Goal: Task Accomplishment & Management: Manage account settings

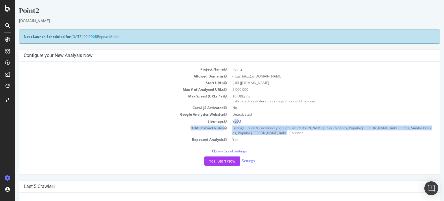
drag, startPoint x: 233, startPoint y: 121, endPoint x: 363, endPoint y: 133, distance: 131.3
click at [363, 133] on tbody "Project Name Point2 Allowed Domains (http|https)://www.point2homes.com Start UR…" at bounding box center [230, 104] width 412 height 77
click at [363, 133] on td "Listings Count & Location Type, Popular [PERSON_NAME] links - Nhoods, Popular […" at bounding box center [333, 131] width 206 height 12
drag, startPoint x: 280, startPoint y: 108, endPoint x: 318, endPoint y: 134, distance: 46.1
click at [317, 134] on tbody "Project Name Point2 Allowed Domains (http|https)://www.point2homes.com Start UR…" at bounding box center [230, 104] width 412 height 77
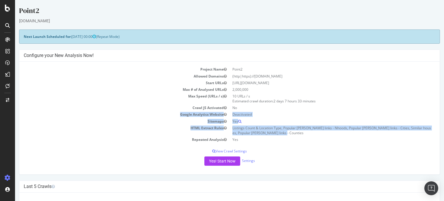
click at [319, 134] on td "Listings Count & Location Type, Popular [PERSON_NAME] links - Nhoods, Popular […" at bounding box center [333, 131] width 206 height 12
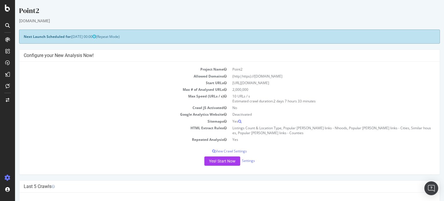
drag, startPoint x: 312, startPoint y: 113, endPoint x: 327, endPoint y: 135, distance: 26.6
click at [327, 135] on tbody "Project Name Point2 Allowed Domains (http|https)://www.point2homes.com Start UR…" at bounding box center [230, 104] width 412 height 77
click at [327, 135] on td "Listings Count & Location Type, Popular [PERSON_NAME] links - Nhoods, Popular […" at bounding box center [333, 131] width 206 height 12
click at [248, 161] on link "Settings" at bounding box center [248, 160] width 13 height 5
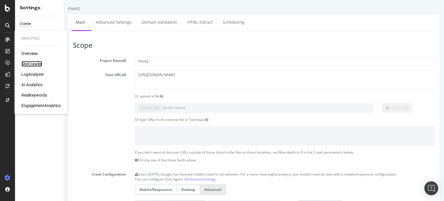
click at [32, 63] on div "SiteCrawler" at bounding box center [31, 64] width 21 height 6
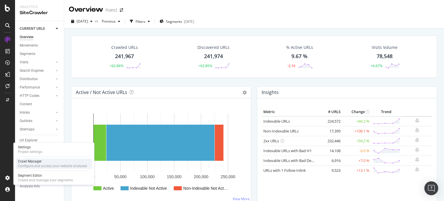
click at [33, 162] on div "Crawl Manager" at bounding box center [52, 161] width 69 height 5
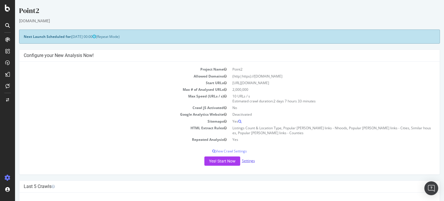
click at [251, 161] on link "Settings" at bounding box center [248, 160] width 13 height 5
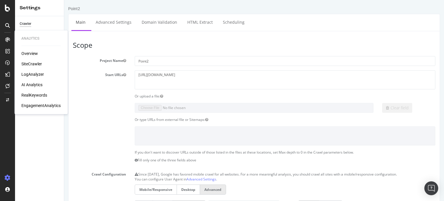
click at [27, 52] on div "Overview" at bounding box center [29, 54] width 16 height 6
click at [38, 93] on div "RealKeywords" at bounding box center [34, 95] width 26 height 6
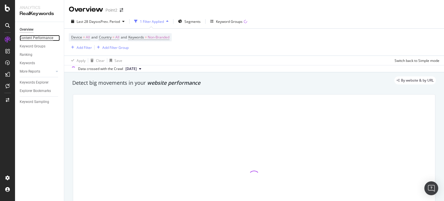
click at [38, 39] on div "Content Performance" at bounding box center [37, 38] width 34 height 6
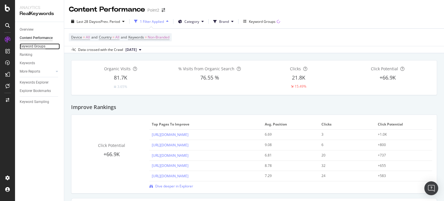
click at [39, 47] on div "Keyword Groups" at bounding box center [33, 46] width 26 height 6
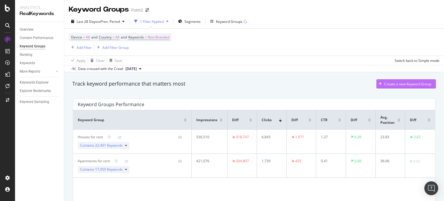
click at [384, 84] on div "Create a new Keyword Group" at bounding box center [407, 84] width 47 height 5
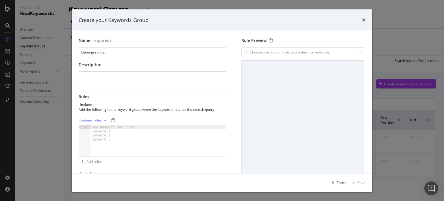
type input "Demographics"
click at [156, 75] on textarea "modal" at bounding box center [153, 80] width 148 height 18
click at [137, 131] on div "modal" at bounding box center [159, 144] width 136 height 39
click at [102, 120] on div "Contains rules" at bounding box center [94, 120] width 30 height 9
click at [141, 138] on div "modal" at bounding box center [159, 144] width 136 height 39
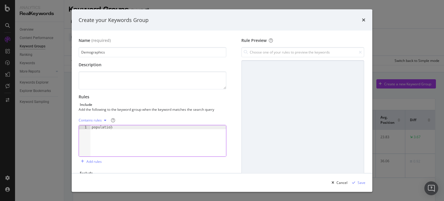
type textarea "population"
type textarea "income"
type textarea "salary"
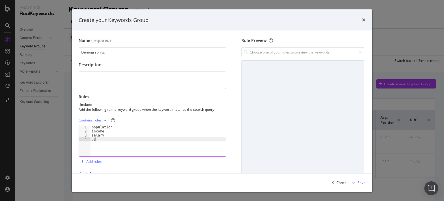
type textarea "."
type textarea "a"
type textarea "salary"
type textarea "demographics"
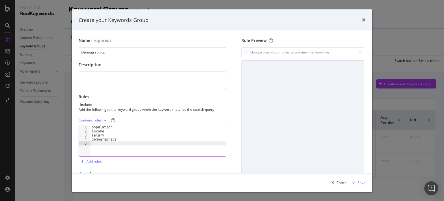
scroll to position [0, 0]
type textarea "demographic"
click at [100, 164] on div "Add rules" at bounding box center [90, 161] width 23 height 9
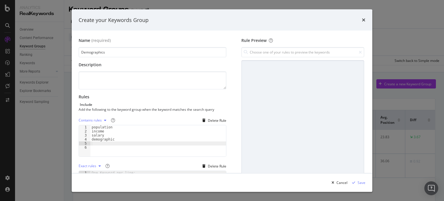
scroll to position [77, 0]
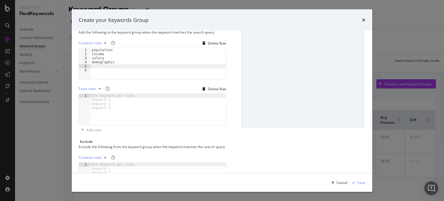
click at [99, 89] on icon "modal" at bounding box center [100, 88] width 2 height 3
click at [92, 118] on div "Regex rules" at bounding box center [95, 117] width 19 height 5
click at [108, 110] on div "modal" at bounding box center [159, 113] width 136 height 39
type textarea ".* age .*"
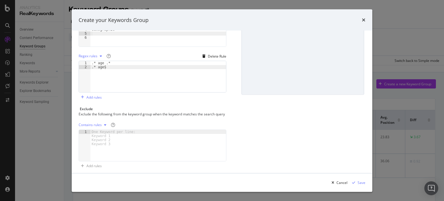
scroll to position [119, 0]
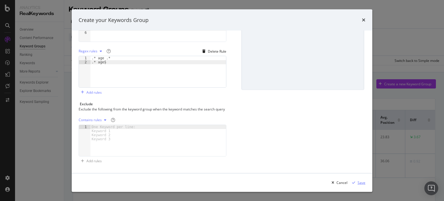
type textarea ".* age$"
click at [364, 182] on div "Save" at bounding box center [362, 182] width 8 height 5
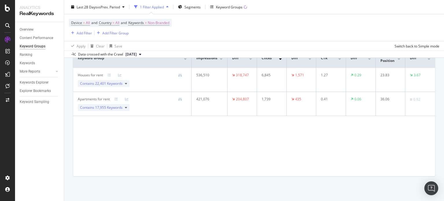
scroll to position [0, 0]
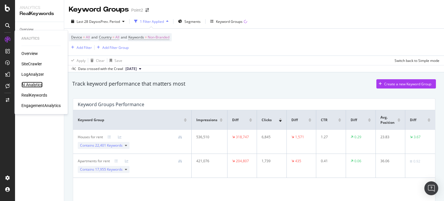
click at [37, 85] on div "AI Analytics" at bounding box center [31, 85] width 21 height 6
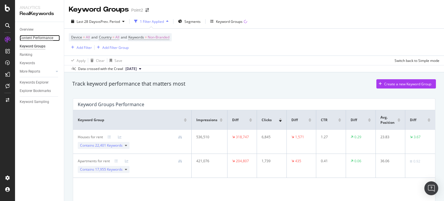
click at [34, 38] on div "Content Performance" at bounding box center [37, 38] width 34 height 6
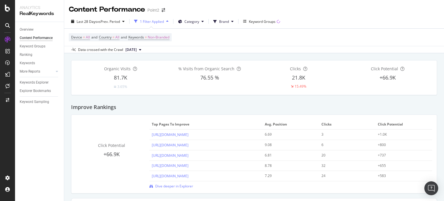
click at [27, 26] on div "Overview" at bounding box center [42, 29] width 44 height 8
click at [27, 29] on div "Overview" at bounding box center [27, 30] width 14 height 6
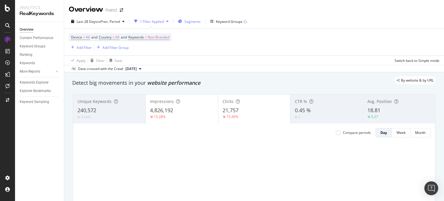
click at [195, 23] on span "Segments" at bounding box center [193, 21] width 16 height 5
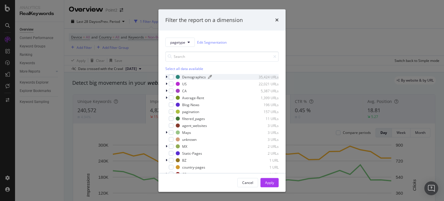
click at [193, 76] on div "Demographics" at bounding box center [194, 76] width 24 height 5
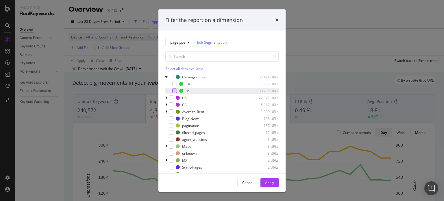
click at [174, 89] on div "modal" at bounding box center [174, 91] width 5 height 5
click at [273, 182] on div "Apply" at bounding box center [269, 182] width 9 height 5
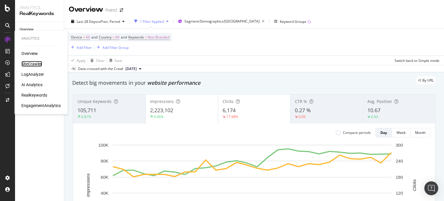
click at [34, 64] on div "SiteCrawler" at bounding box center [31, 64] width 21 height 6
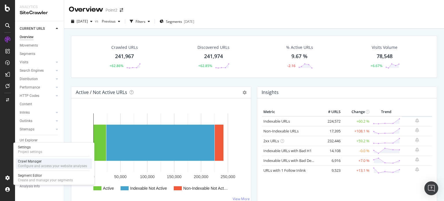
click at [31, 161] on div "Crawl Manager" at bounding box center [52, 161] width 69 height 5
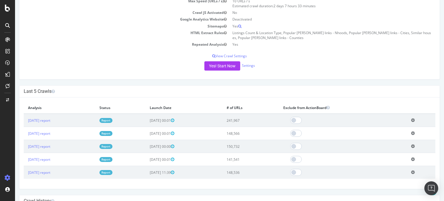
scroll to position [107, 0]
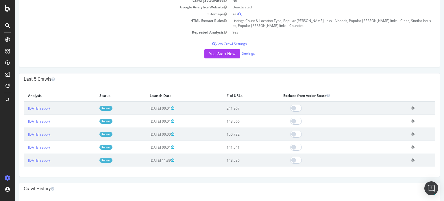
click at [412, 107] on icon at bounding box center [413, 108] width 4 height 4
click at [397, 80] on h4 "Last 5 Crawls" at bounding box center [230, 79] width 412 height 6
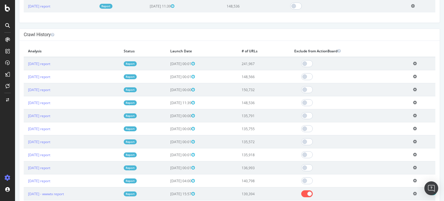
scroll to position [416, 0]
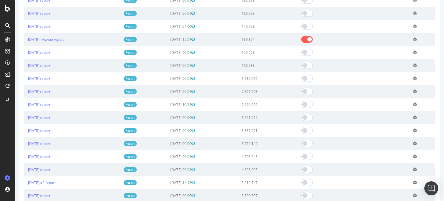
click at [415, 38] on icon at bounding box center [415, 39] width 4 height 4
click at [354, 39] on div at bounding box center [349, 39] width 110 height 7
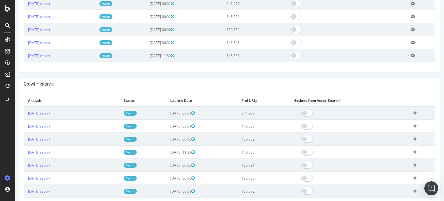
scroll to position [367, 0]
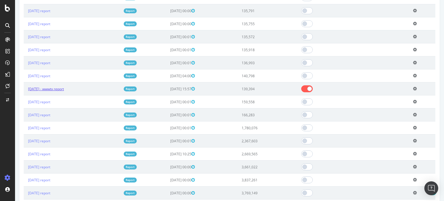
click at [53, 86] on link "[DATE] - wwwtx report" at bounding box center [46, 88] width 36 height 5
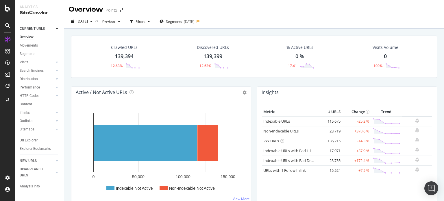
drag, startPoint x: 38, startPoint y: 186, endPoint x: 72, endPoint y: 177, distance: 34.8
click at [38, 186] on div "Analysis Info" at bounding box center [30, 186] width 20 height 6
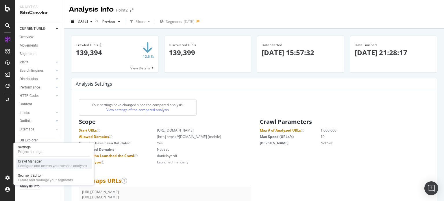
click at [32, 161] on div "Crawl Manager" at bounding box center [52, 161] width 69 height 5
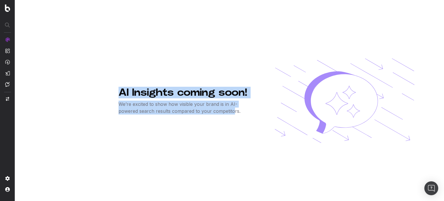
drag, startPoint x: 148, startPoint y: 100, endPoint x: 219, endPoint y: 117, distance: 72.9
click at [216, 114] on div "AI Insights coming soon! We’re excited to show how visible your brand is in AI-…" at bounding box center [266, 100] width 355 height 201
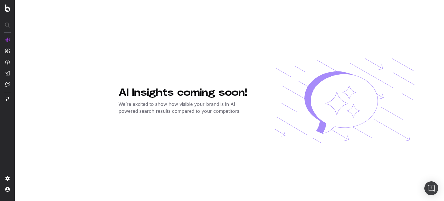
click at [226, 111] on p "We’re excited to show how visible your brand is in AI-powered search results co…" at bounding box center [188, 108] width 138 height 14
